Goal: Task Accomplishment & Management: Manage account settings

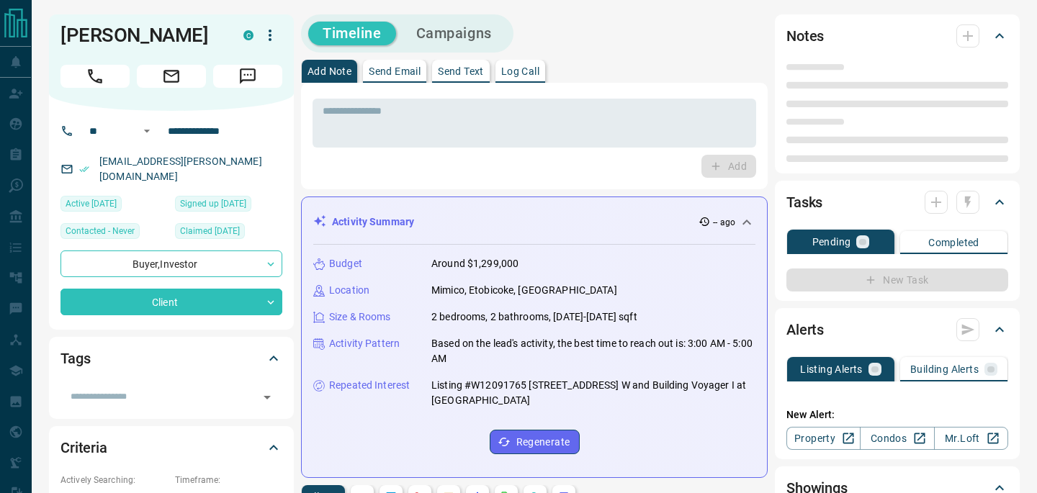
type input "**"
type input "**********"
type input "*******"
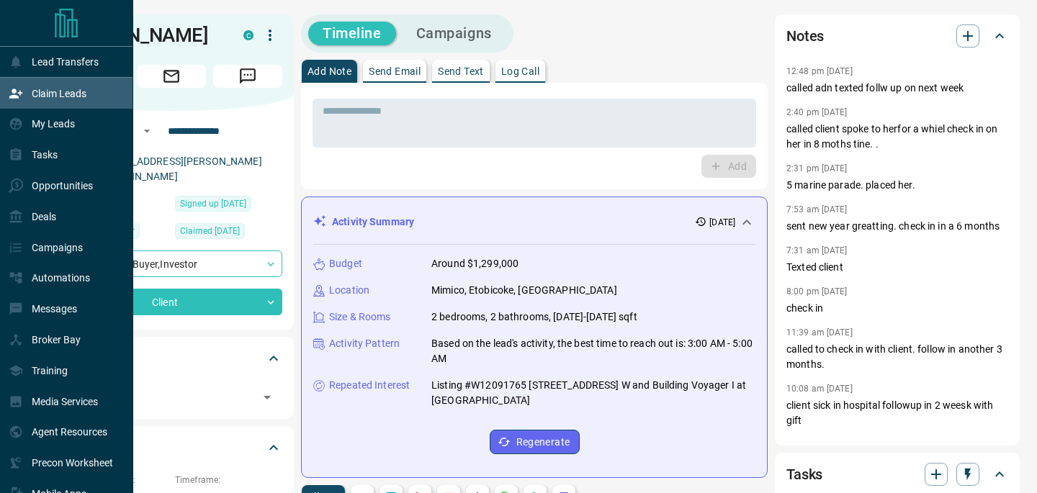
click at [84, 94] on p "Claim Leads" at bounding box center [59, 94] width 55 height 12
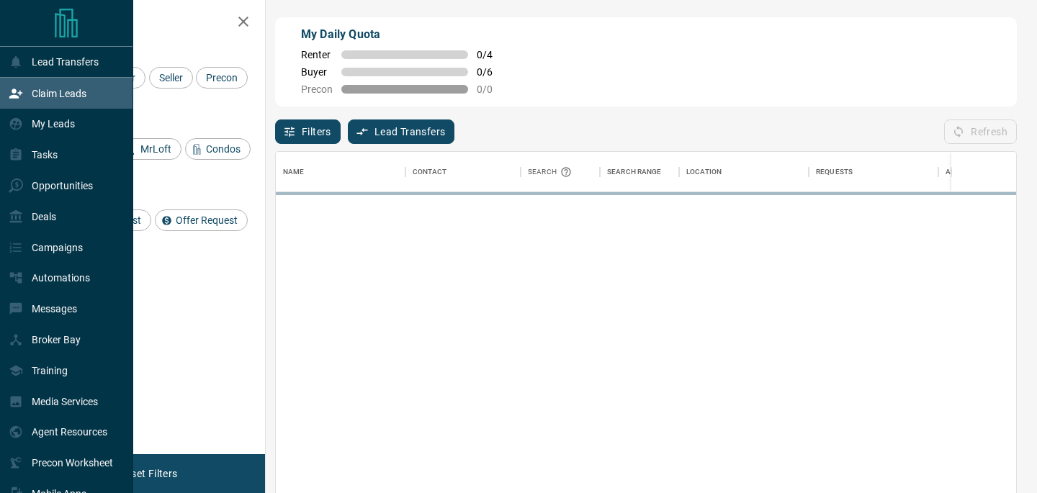
scroll to position [372, 741]
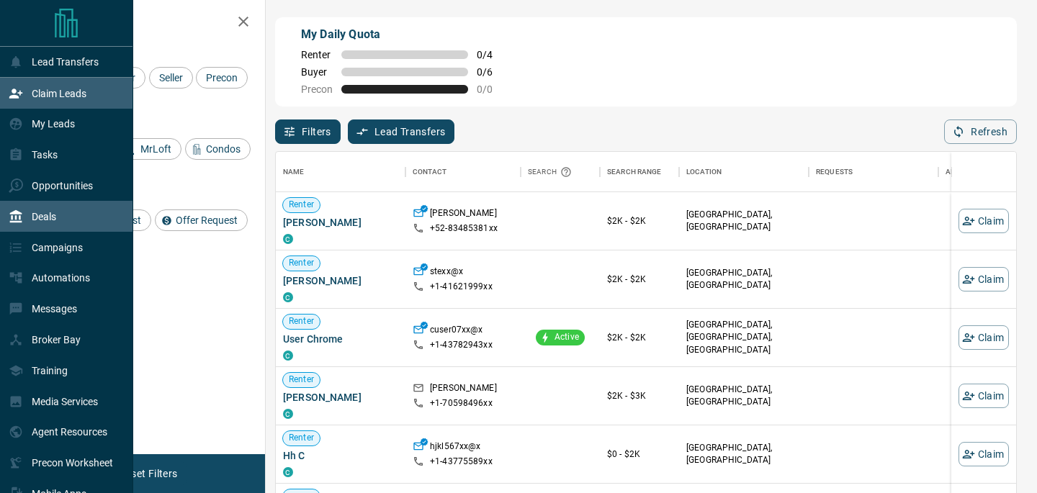
click at [53, 220] on p "Deals" at bounding box center [44, 217] width 24 height 12
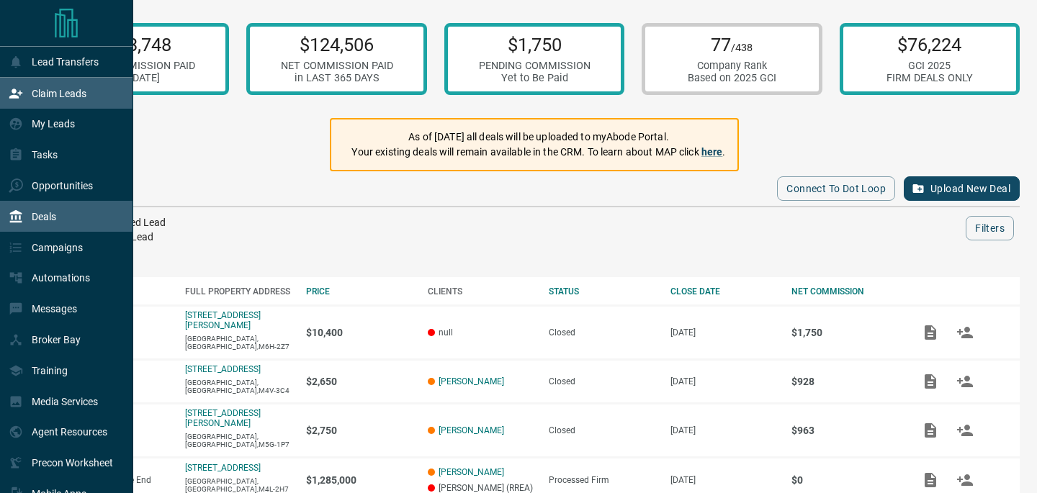
click at [64, 94] on p "Claim Leads" at bounding box center [59, 94] width 55 height 12
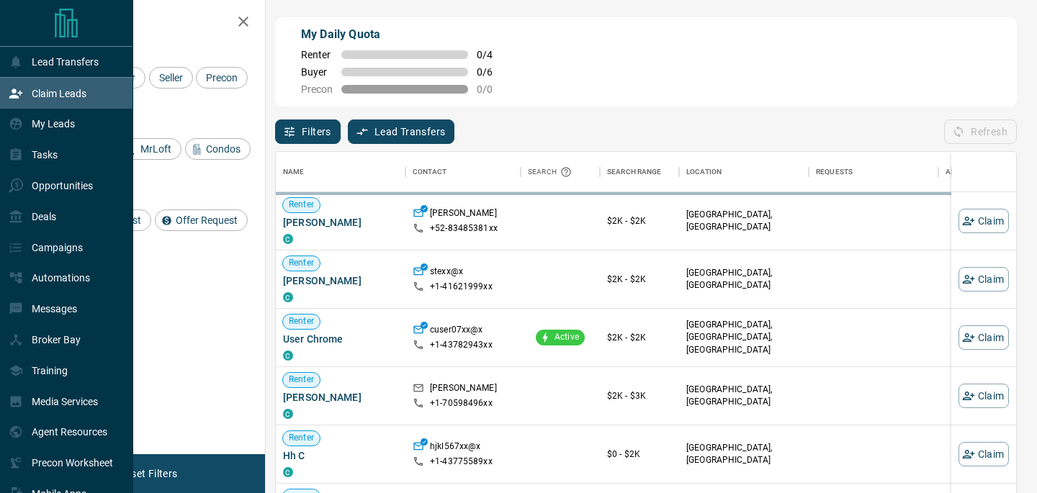
scroll to position [372, 741]
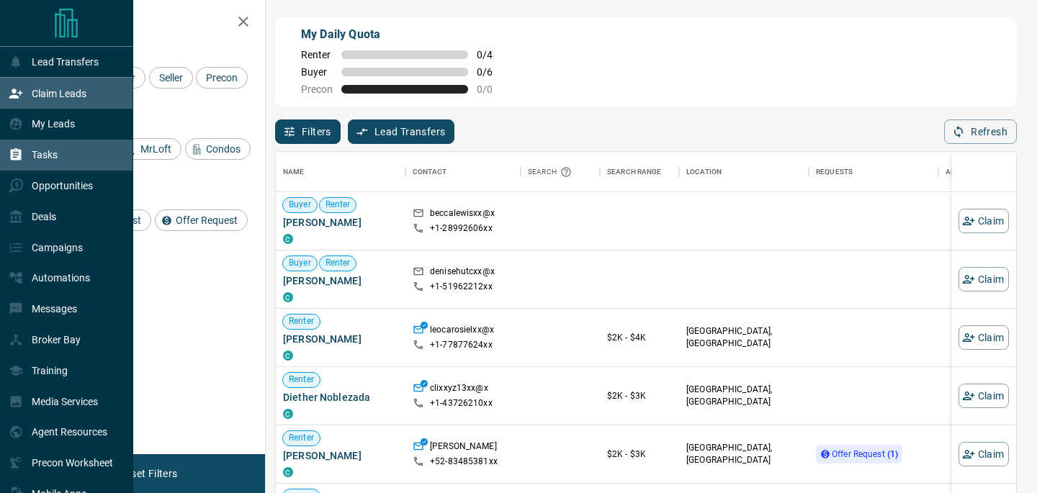
click at [54, 153] on p "Tasks" at bounding box center [45, 155] width 26 height 12
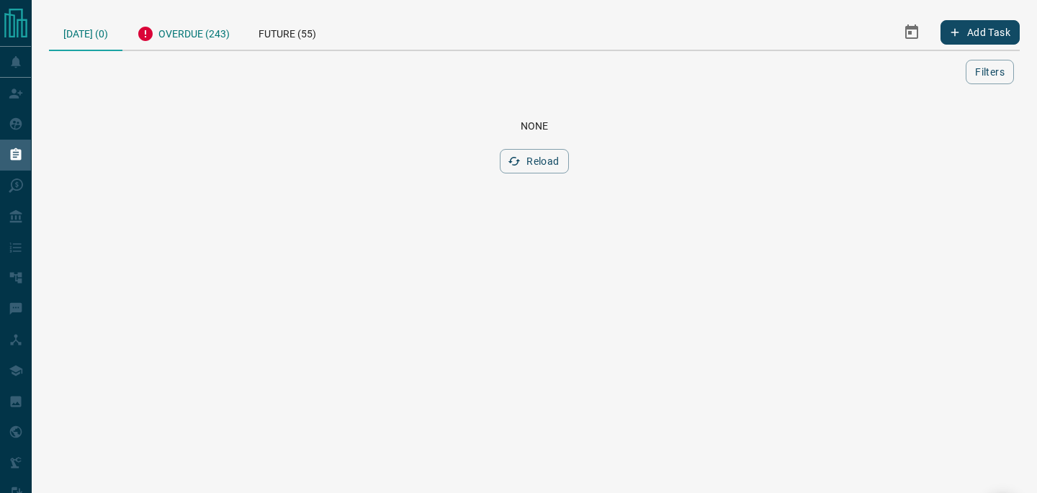
click at [184, 37] on div "Overdue (243)" at bounding box center [183, 31] width 122 height 35
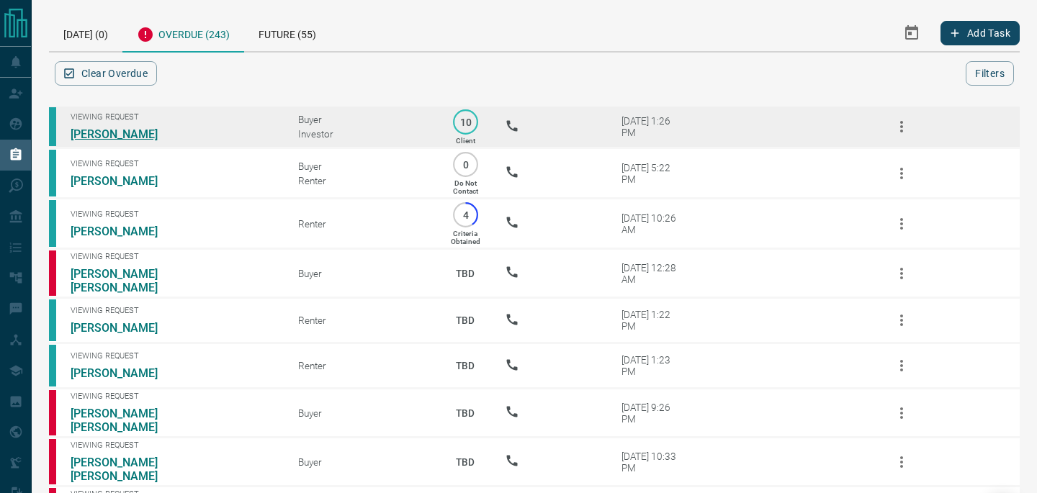
click at [108, 130] on link "[PERSON_NAME]" at bounding box center [125, 135] width 108 height 14
click at [120, 133] on link "[PERSON_NAME]" at bounding box center [125, 135] width 108 height 14
click at [897, 125] on icon "button" at bounding box center [901, 126] width 17 height 17
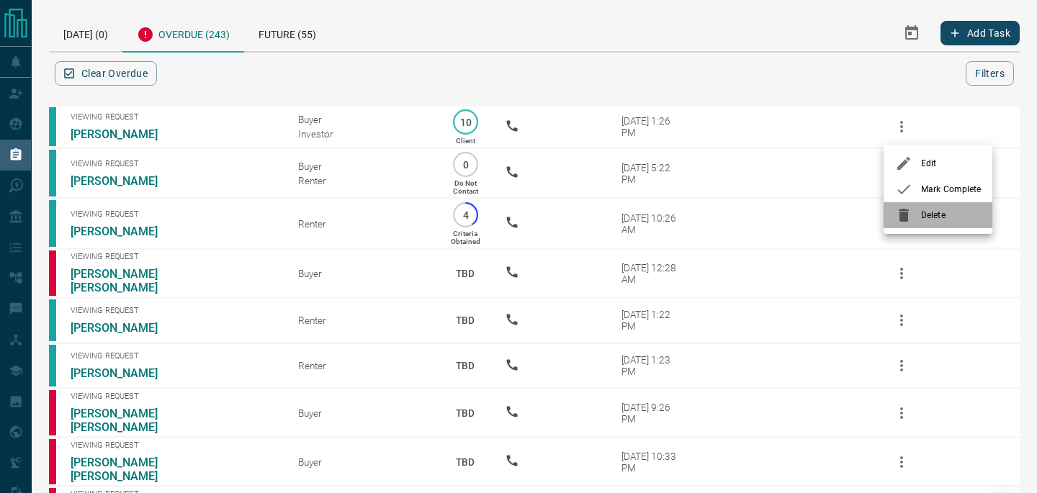
click at [926, 215] on span "Delete" at bounding box center [951, 215] width 60 height 13
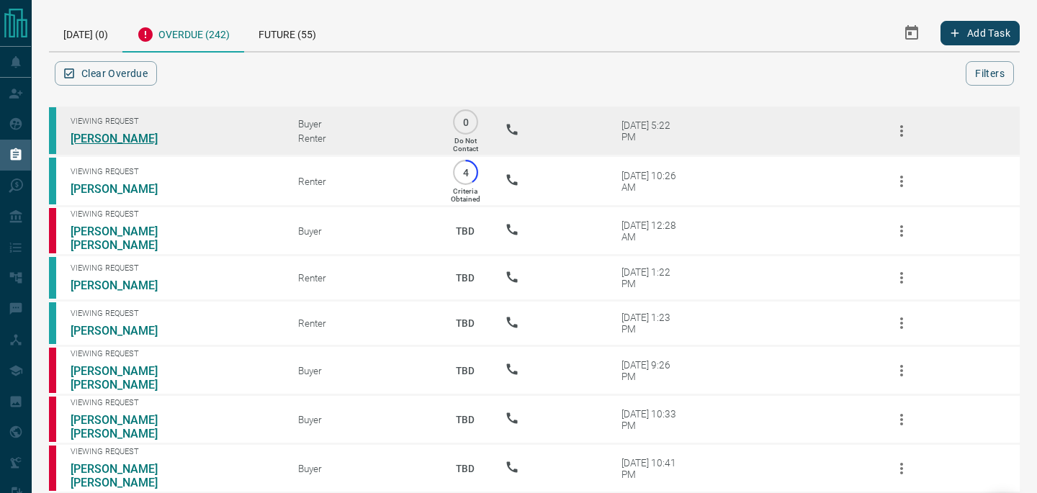
click at [142, 140] on link "[PERSON_NAME]" at bounding box center [125, 139] width 108 height 14
click at [903, 133] on icon "button" at bounding box center [901, 130] width 17 height 17
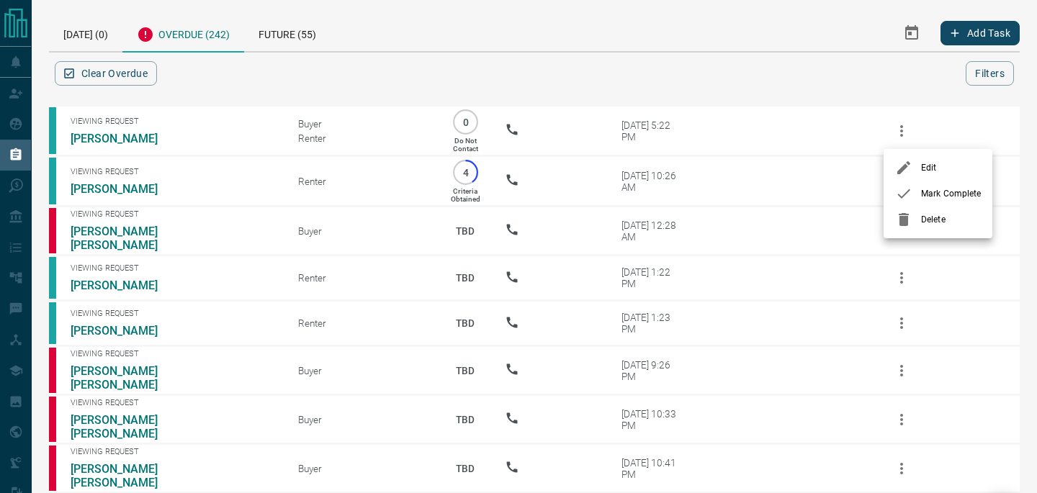
click at [923, 218] on span "Delete" at bounding box center [951, 219] width 60 height 13
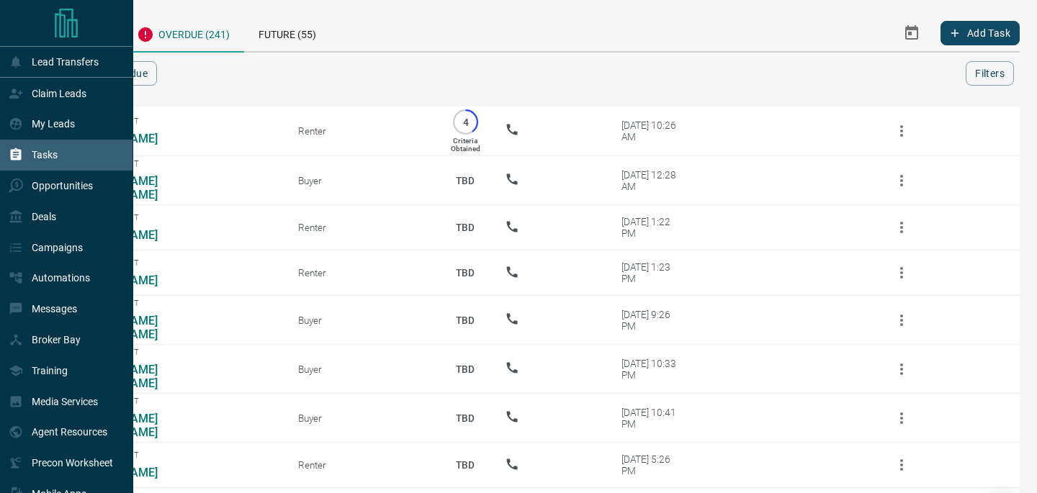
click at [63, 154] on div "Tasks" at bounding box center [66, 155] width 133 height 31
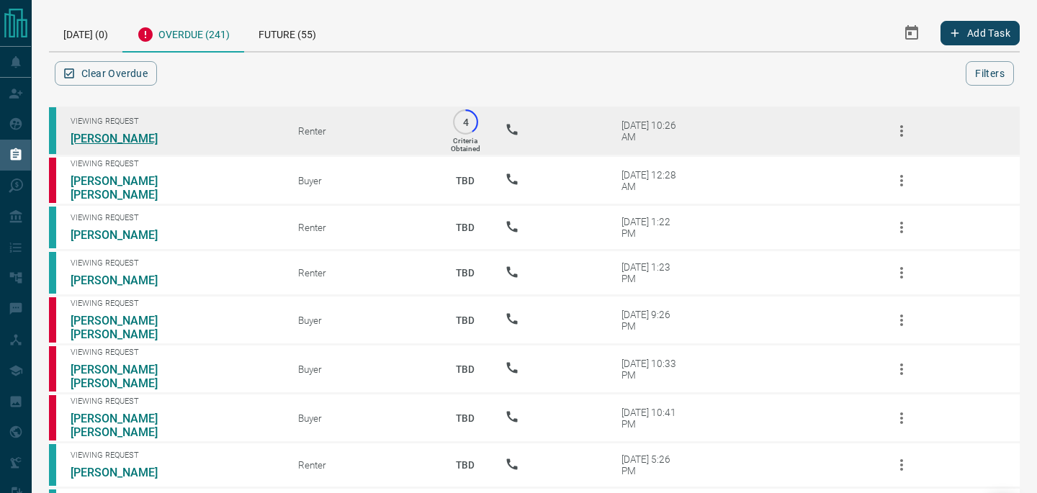
click at [113, 139] on link "[PERSON_NAME]" at bounding box center [125, 139] width 108 height 14
click at [101, 140] on link "[PERSON_NAME]" at bounding box center [125, 139] width 108 height 14
click at [899, 134] on icon "button" at bounding box center [901, 130] width 17 height 17
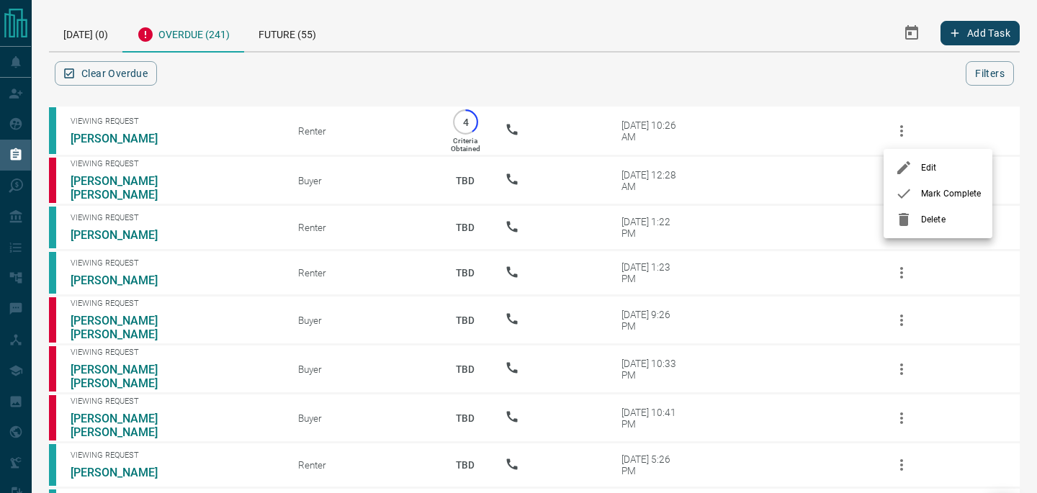
click at [910, 34] on div at bounding box center [518, 246] width 1037 height 493
click at [901, 34] on button "Select Date Range" at bounding box center [912, 33] width 35 height 35
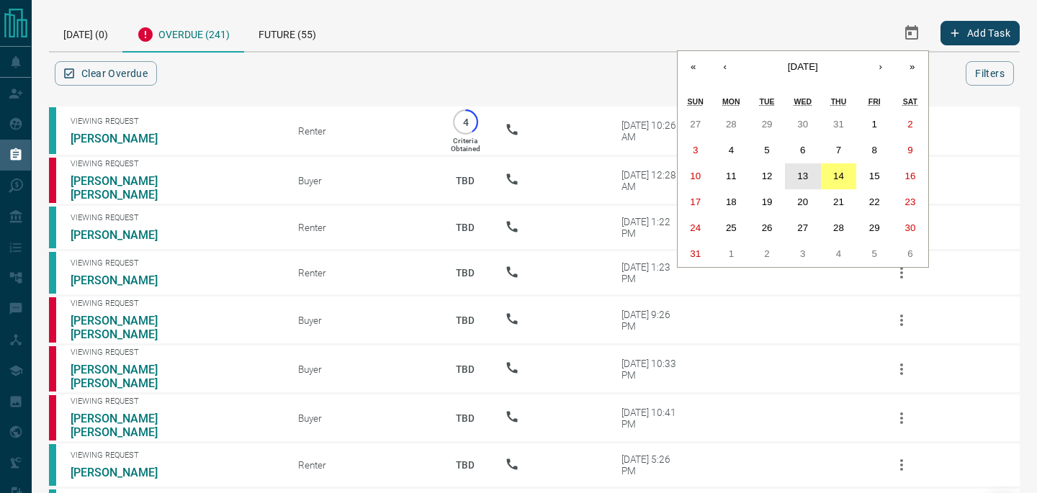
click at [803, 177] on abbr "13" at bounding box center [803, 176] width 11 height 11
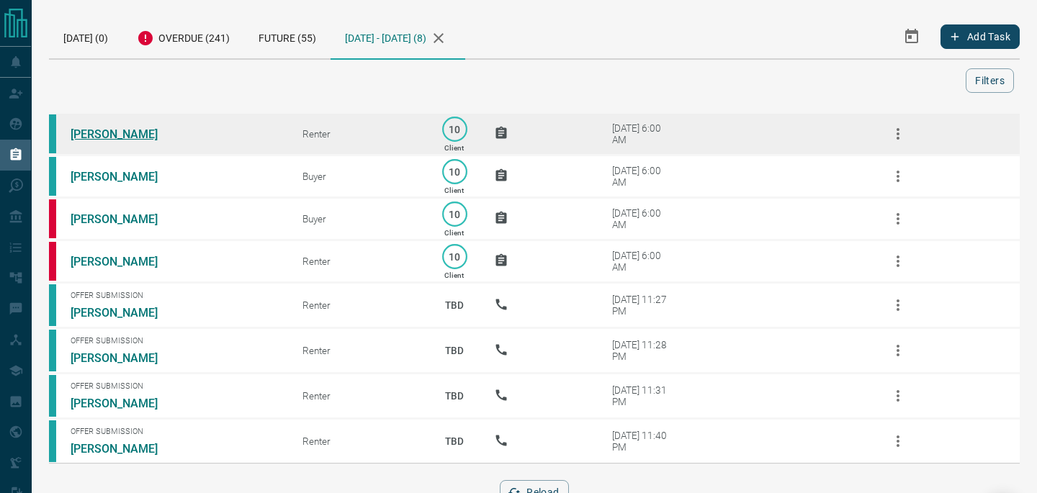
click at [139, 133] on link "[PERSON_NAME]" at bounding box center [125, 135] width 108 height 14
click at [898, 134] on icon "button" at bounding box center [898, 134] width 3 height 12
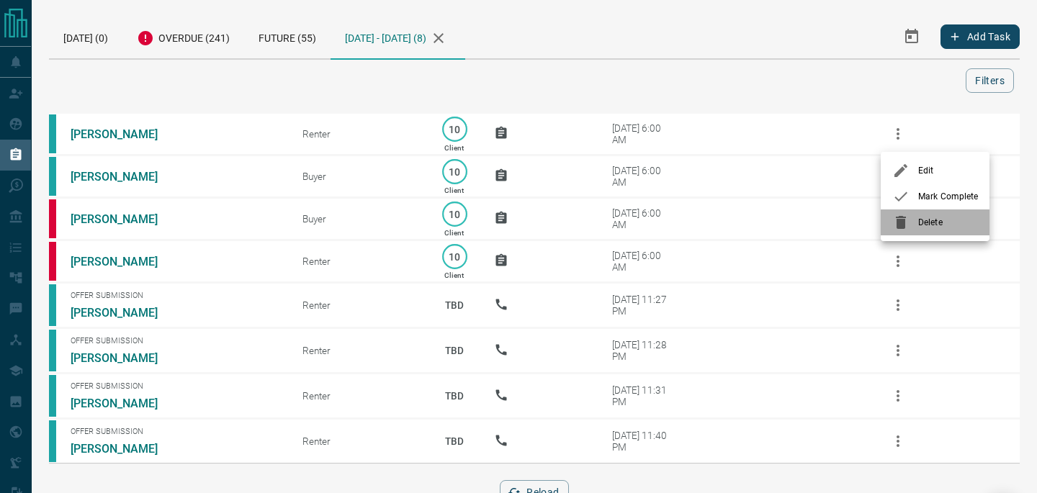
click at [916, 218] on div at bounding box center [906, 222] width 26 height 17
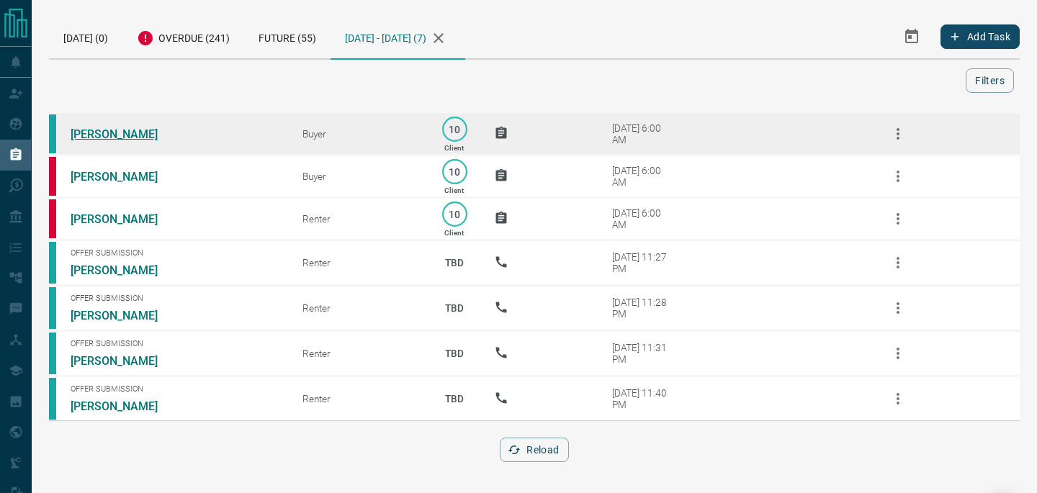
click at [103, 137] on link "[PERSON_NAME]" at bounding box center [125, 135] width 108 height 14
click at [902, 135] on icon "button" at bounding box center [898, 133] width 17 height 17
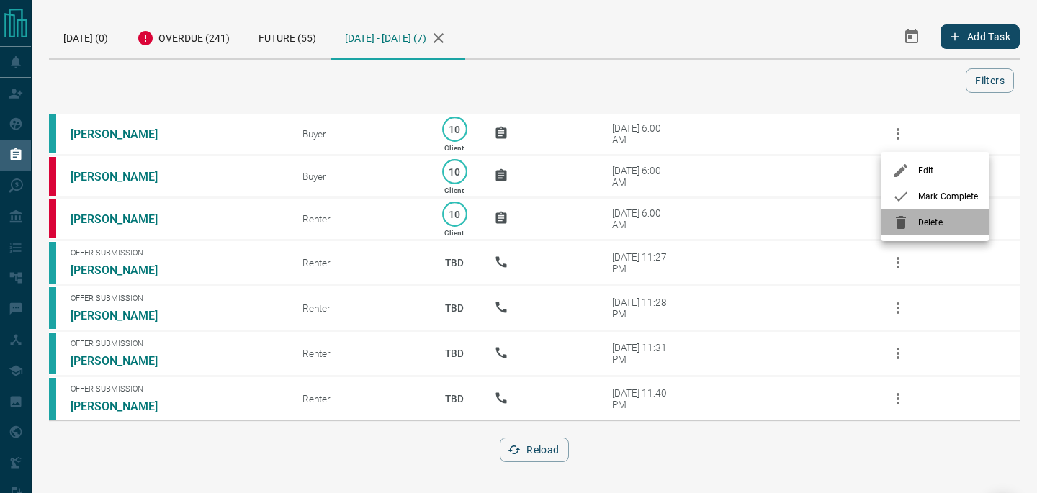
click at [925, 224] on span "Delete" at bounding box center [949, 222] width 60 height 13
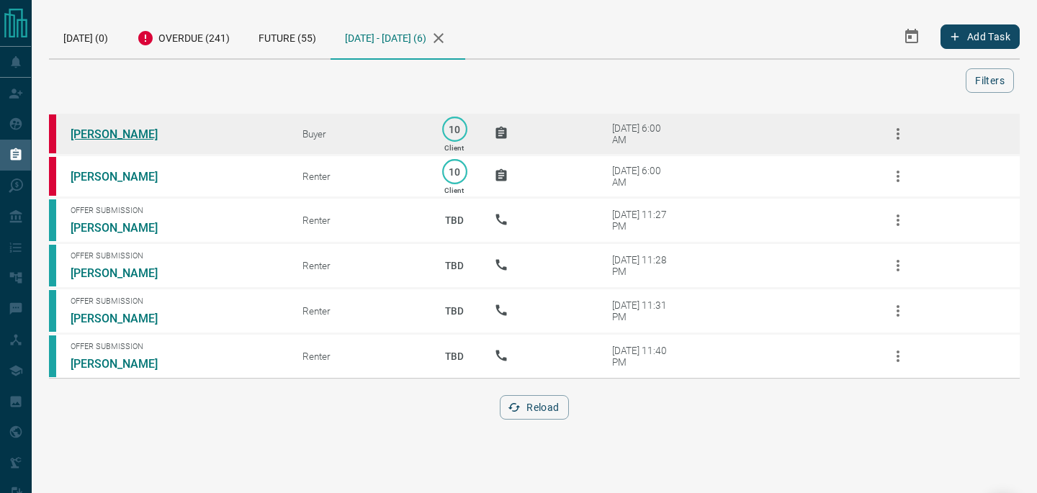
click at [127, 135] on link "[PERSON_NAME]" at bounding box center [125, 135] width 108 height 14
click at [897, 134] on icon "button" at bounding box center [898, 134] width 3 height 12
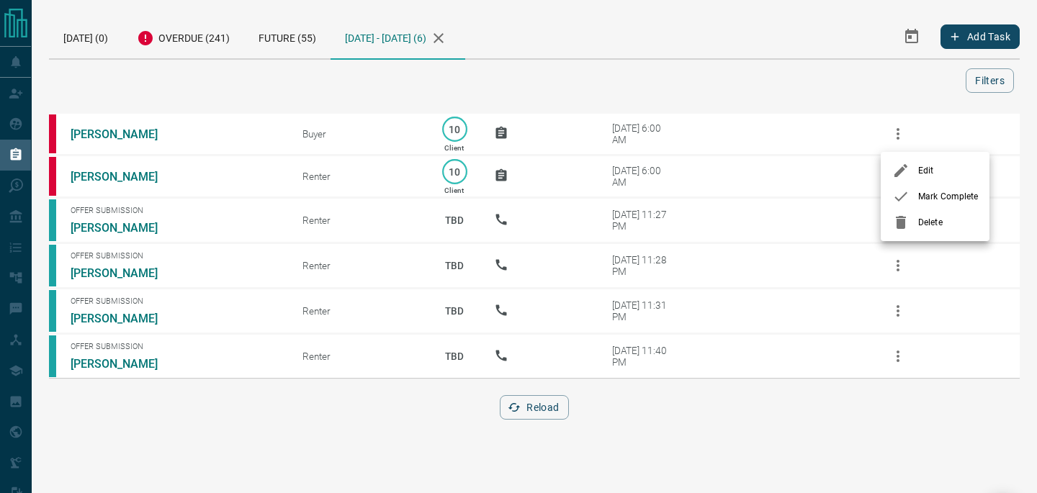
click at [923, 221] on span "Delete" at bounding box center [949, 222] width 60 height 13
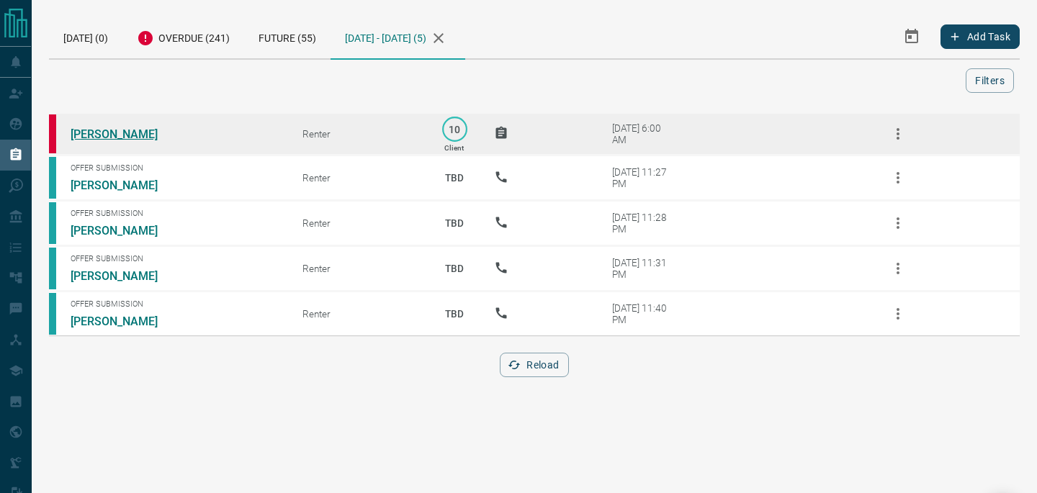
click at [135, 133] on link "[PERSON_NAME]" at bounding box center [125, 135] width 108 height 14
click at [895, 134] on icon "button" at bounding box center [898, 133] width 17 height 17
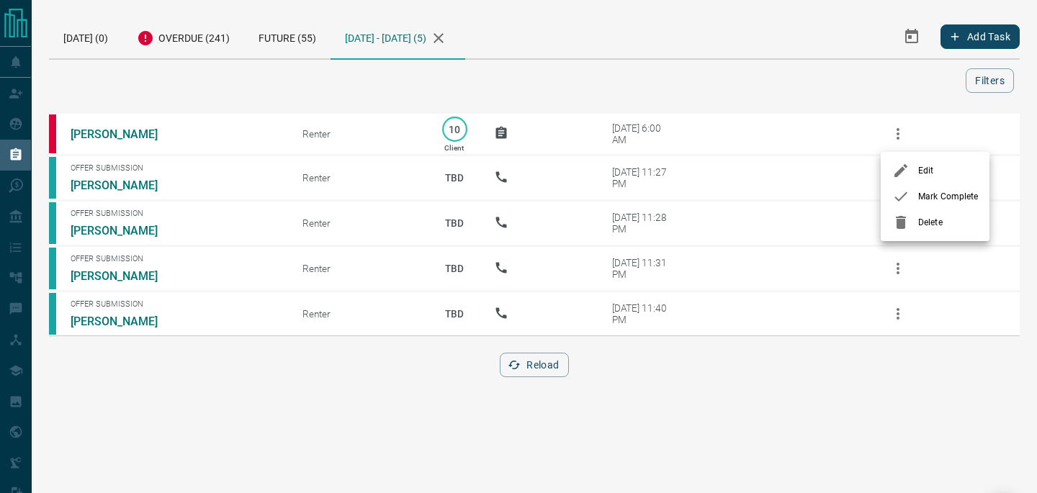
click at [925, 222] on span "Delete" at bounding box center [949, 222] width 60 height 13
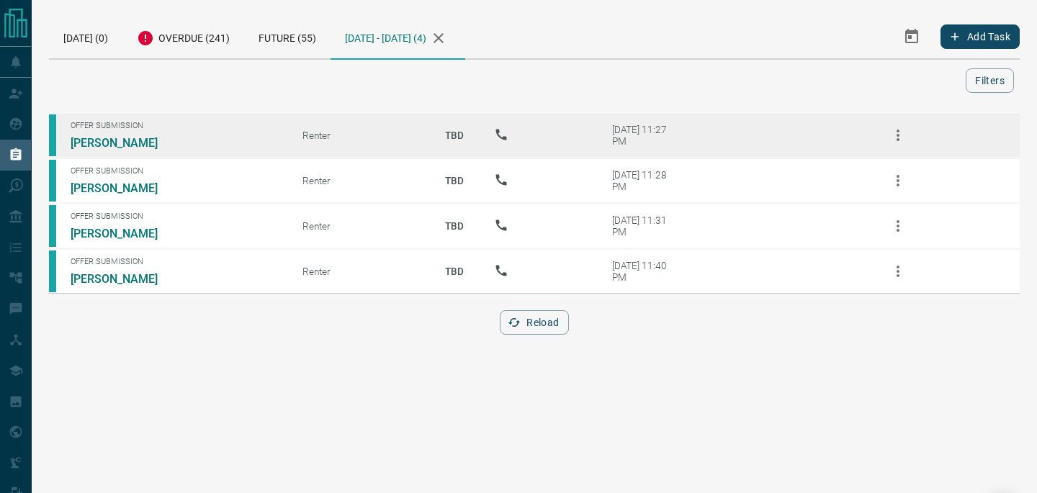
click at [894, 140] on icon "button" at bounding box center [898, 135] width 17 height 17
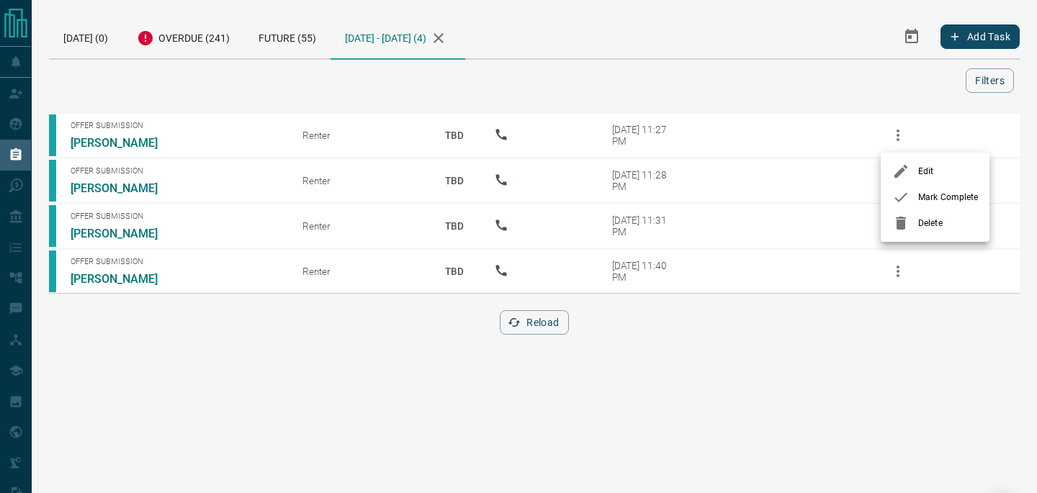
click at [911, 223] on div at bounding box center [906, 223] width 26 height 17
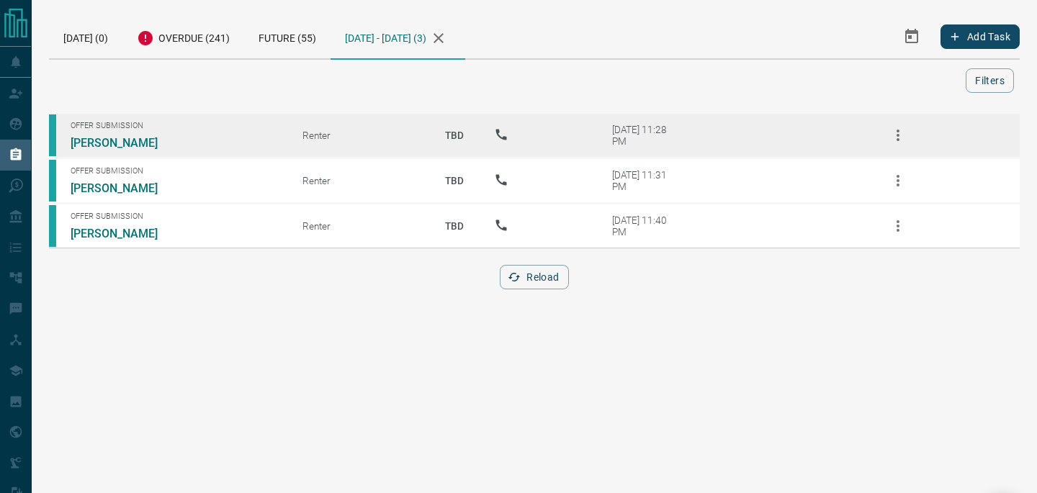
click at [896, 143] on icon "button" at bounding box center [898, 135] width 17 height 17
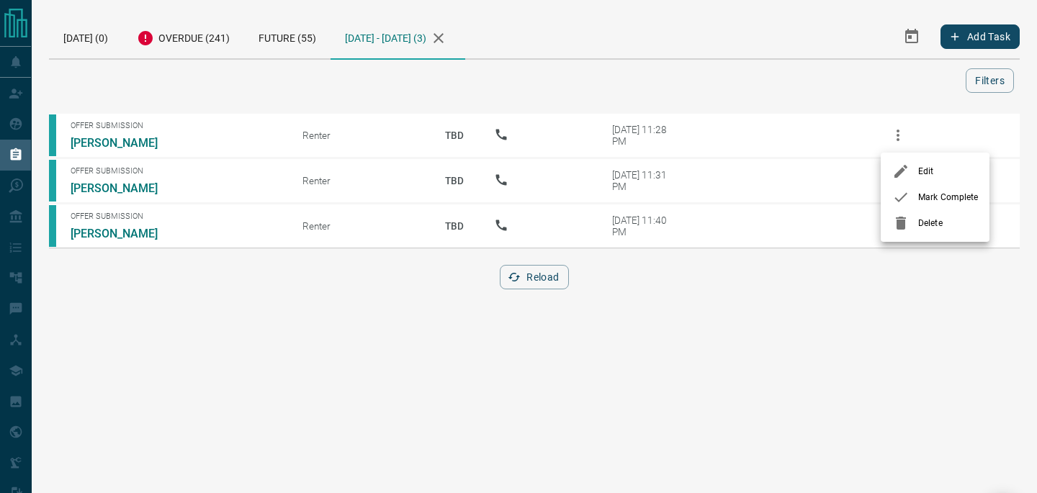
click at [920, 237] on ul "Edit Mark Complete Delete" at bounding box center [935, 197] width 109 height 89
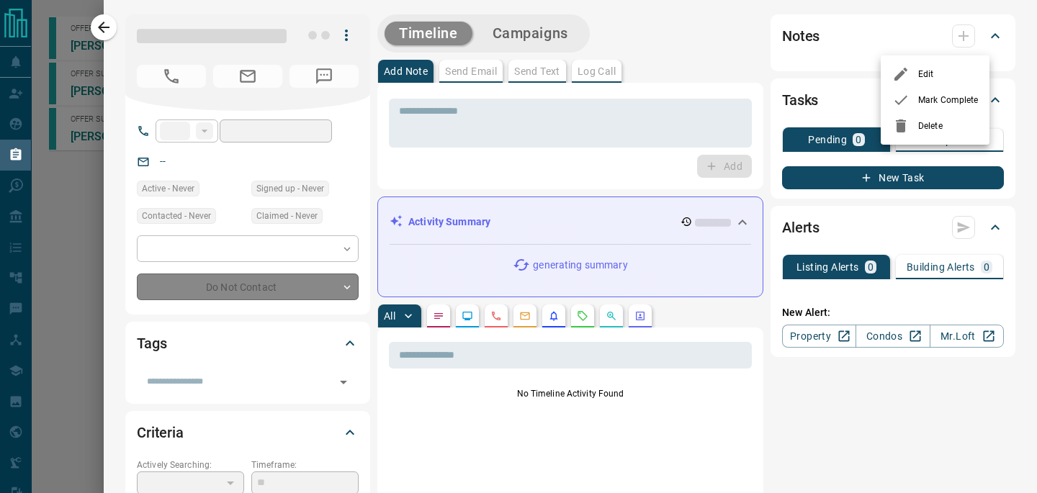
type input "**"
type input "**********"
type input "**"
type input "*"
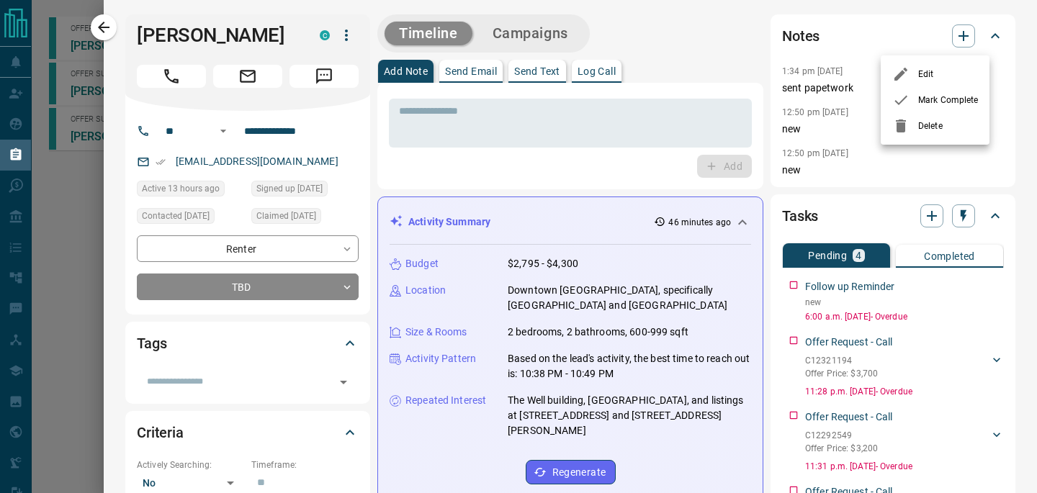
click at [105, 26] on div at bounding box center [518, 246] width 1037 height 493
click at [102, 26] on icon "button" at bounding box center [103, 27] width 17 height 17
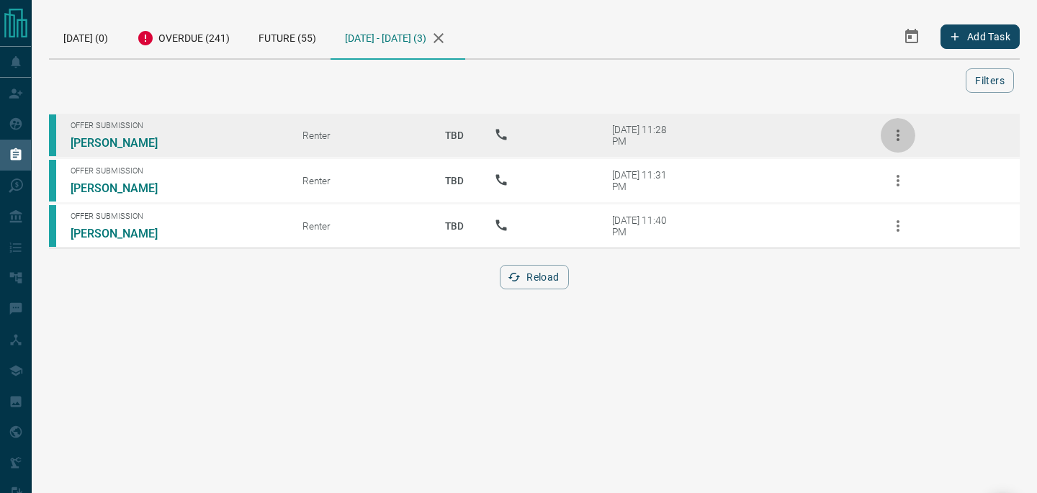
click at [903, 131] on icon "button" at bounding box center [898, 135] width 17 height 17
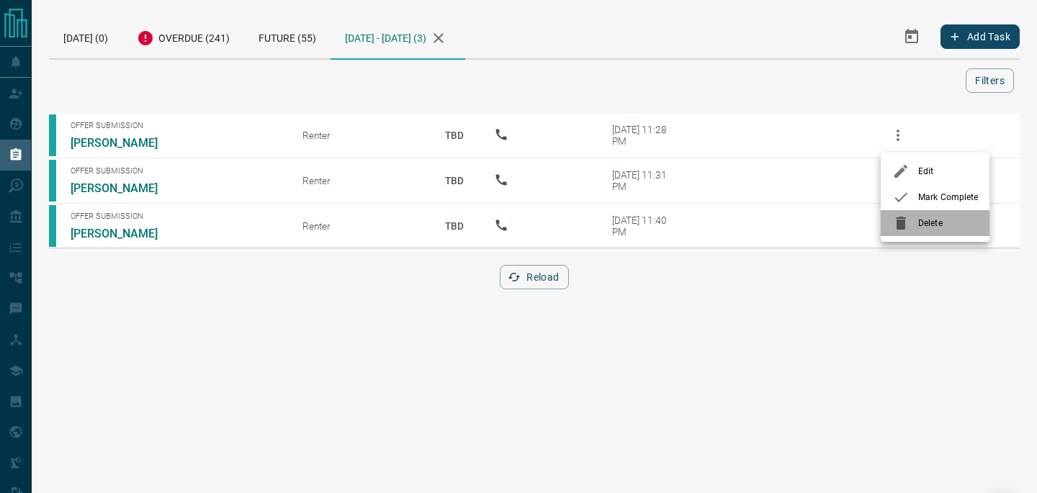
click at [920, 225] on span "Delete" at bounding box center [949, 223] width 60 height 13
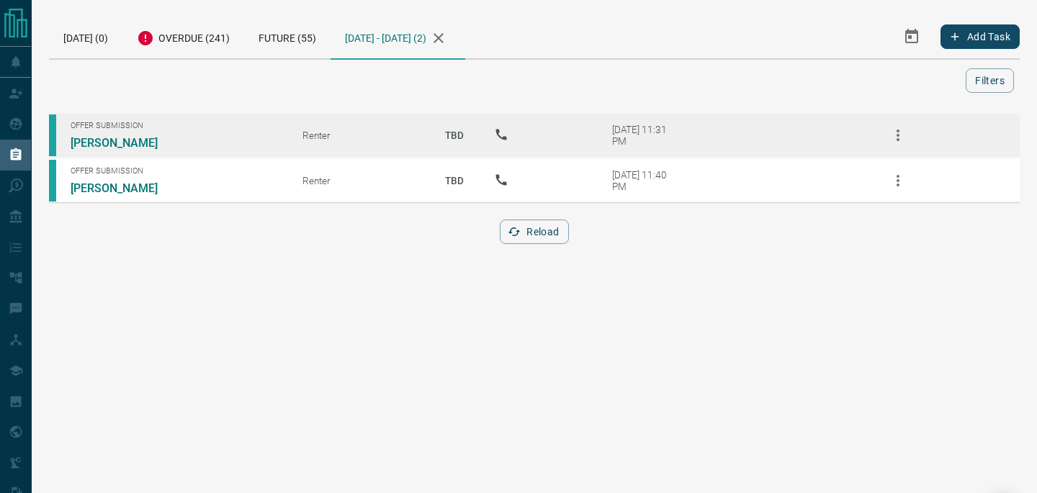
click at [897, 135] on icon "button" at bounding box center [898, 136] width 3 height 12
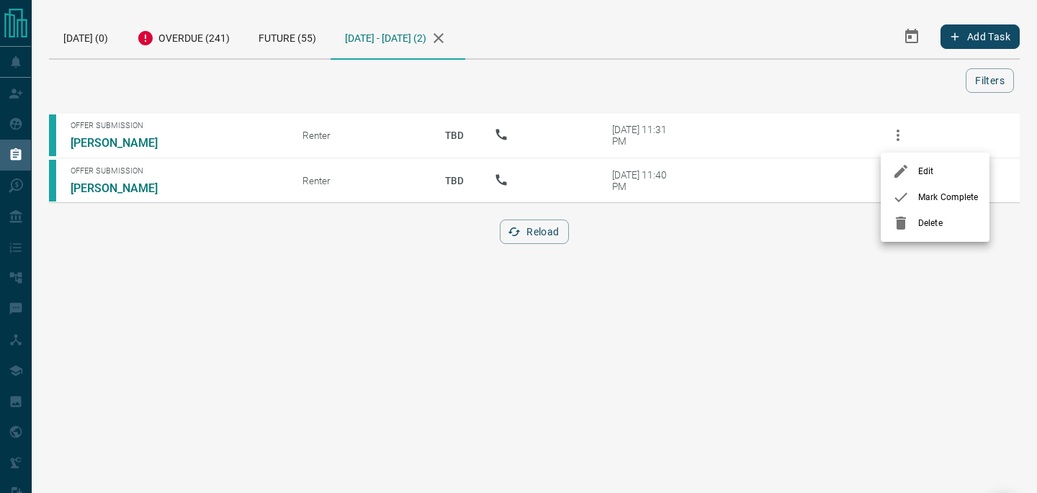
click at [926, 228] on span "Delete" at bounding box center [949, 223] width 60 height 13
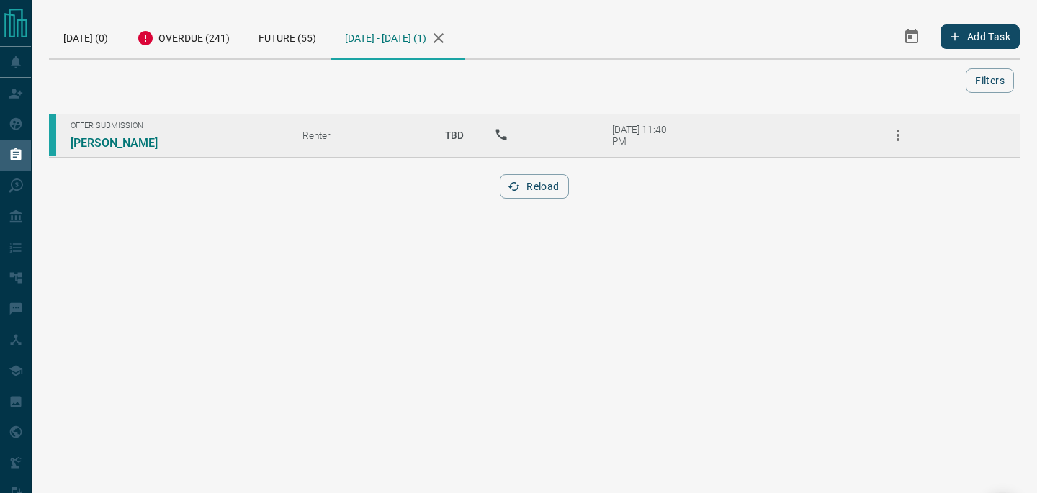
click at [892, 131] on icon "button" at bounding box center [898, 135] width 17 height 17
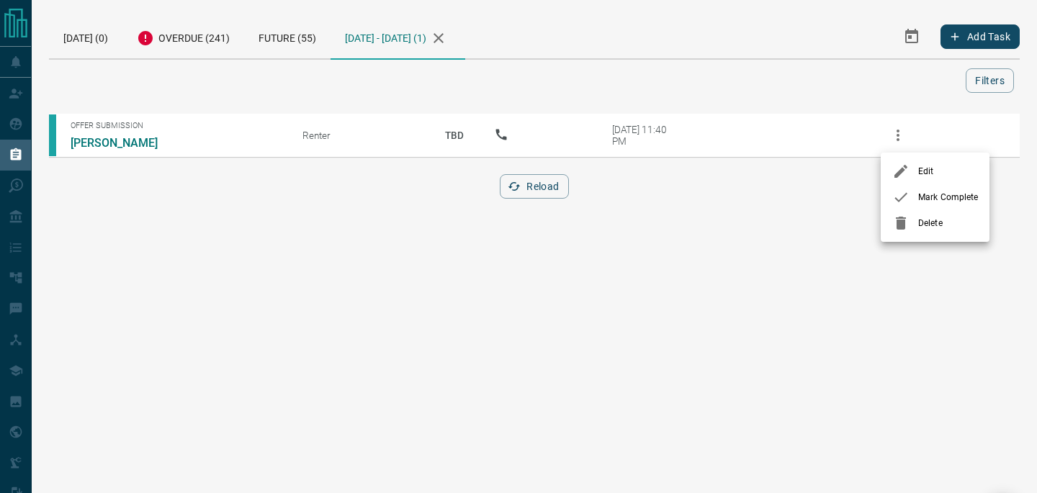
click at [923, 221] on span "Delete" at bounding box center [949, 223] width 60 height 13
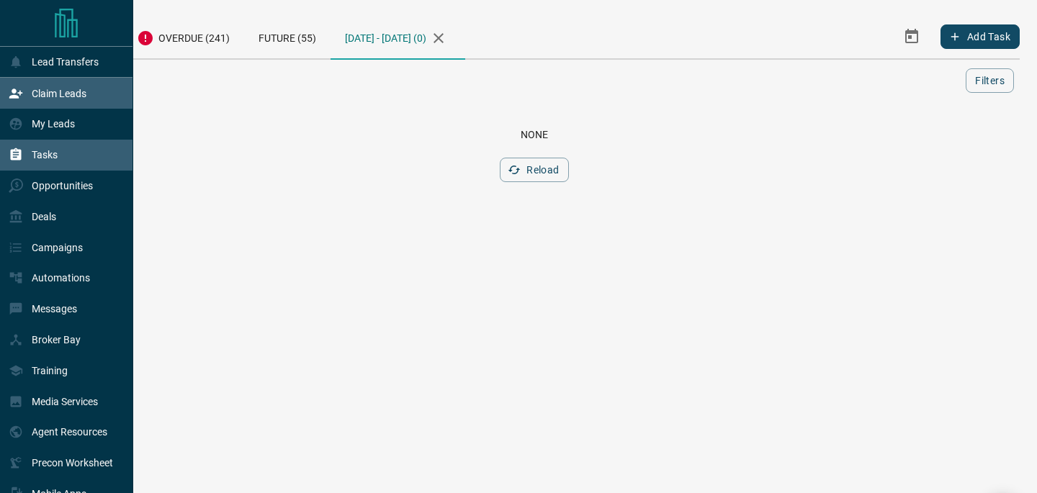
click at [83, 97] on p "Claim Leads" at bounding box center [59, 94] width 55 height 12
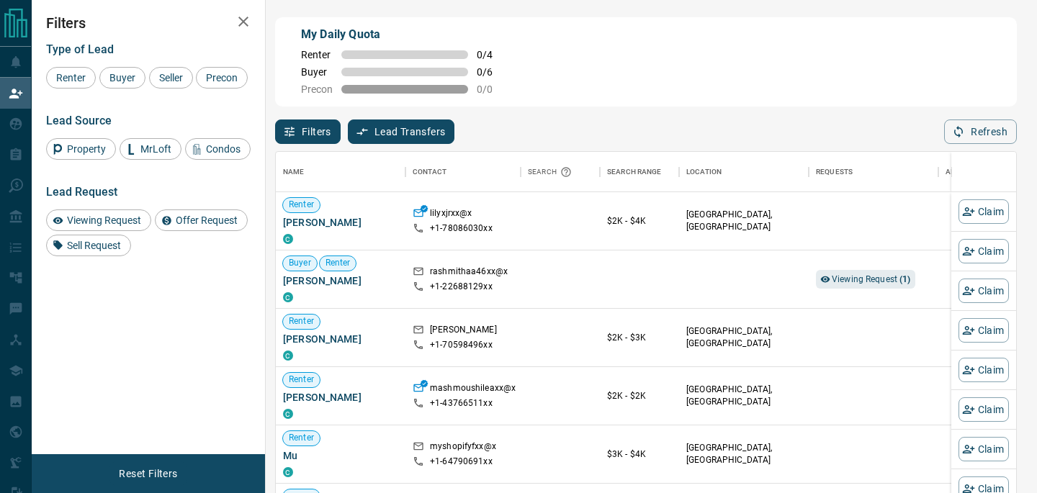
scroll to position [372, 741]
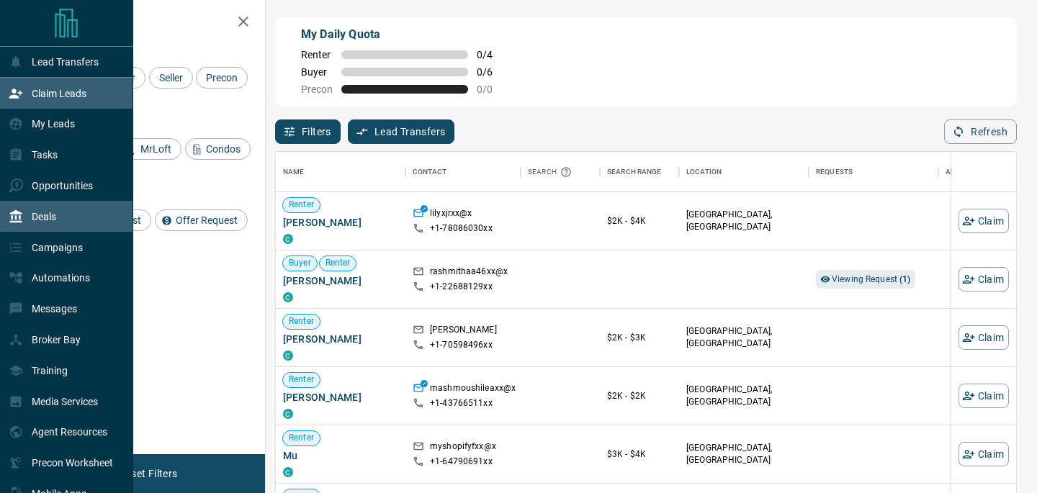
click at [45, 225] on div "Deals" at bounding box center [33, 217] width 48 height 24
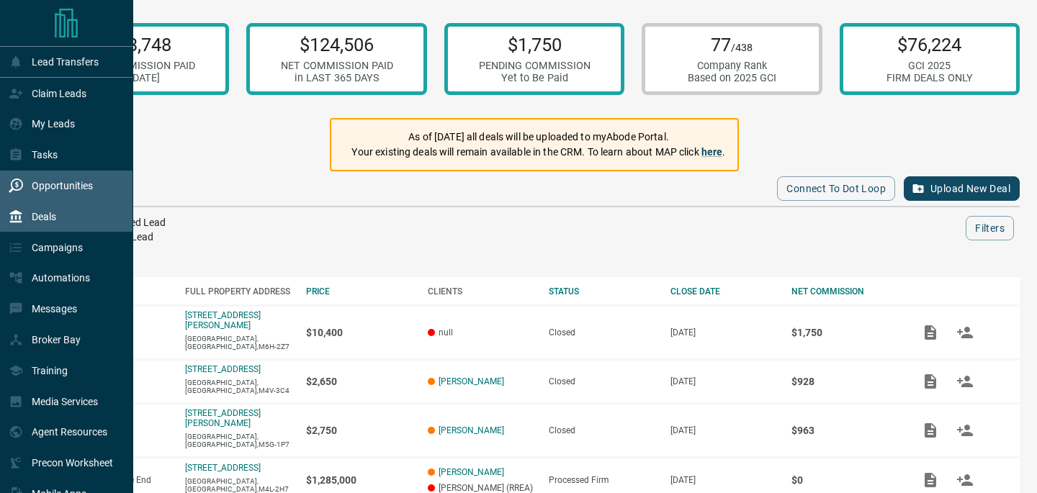
click at [80, 179] on div "Opportunities" at bounding box center [51, 186] width 84 height 24
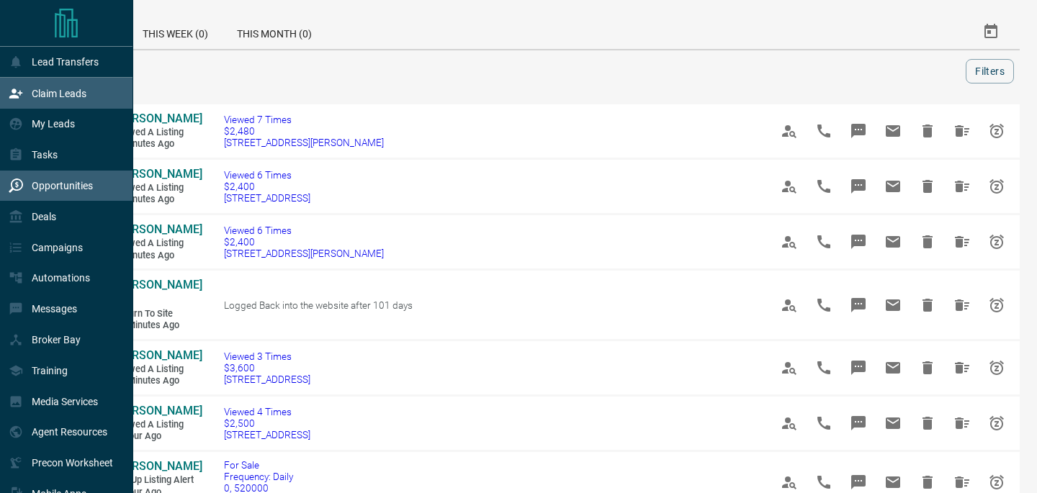
click at [80, 97] on p "Claim Leads" at bounding box center [59, 94] width 55 height 12
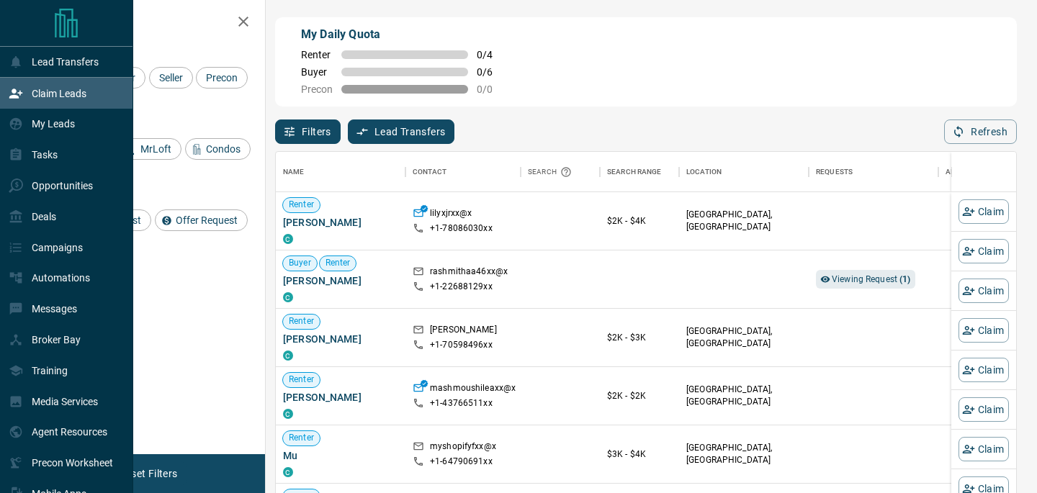
scroll to position [372, 741]
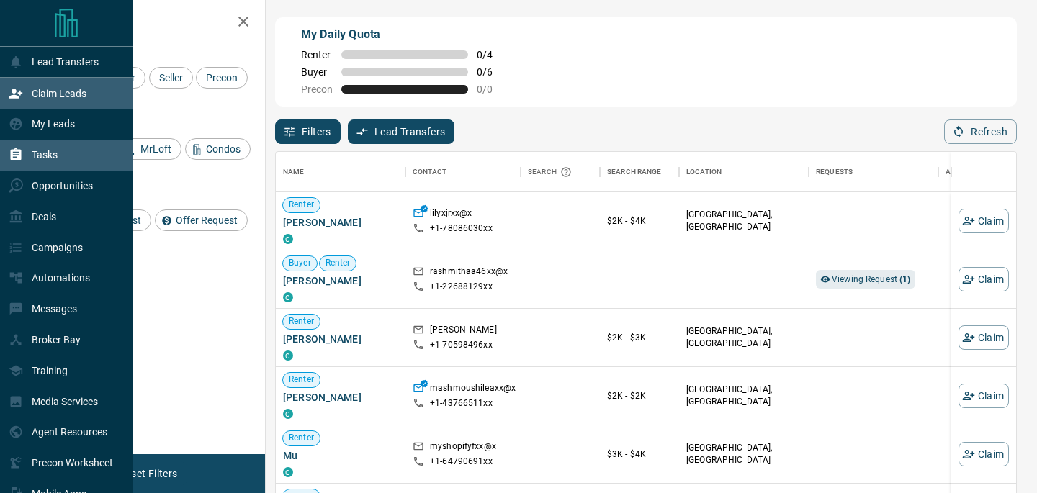
click at [65, 159] on div "Tasks" at bounding box center [66, 155] width 133 height 31
